Goal: Task Accomplishment & Management: Manage account settings

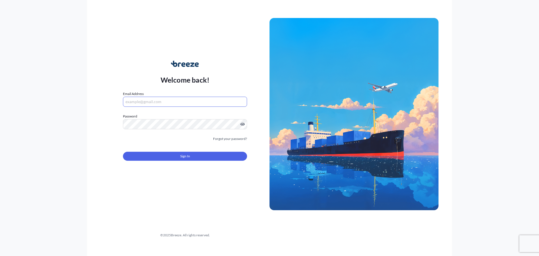
click at [165, 102] on input "Email Address" at bounding box center [185, 102] width 124 height 10
click at [190, 102] on input "Email Address" at bounding box center [185, 102] width 124 height 10
